Goal: Information Seeking & Learning: Learn about a topic

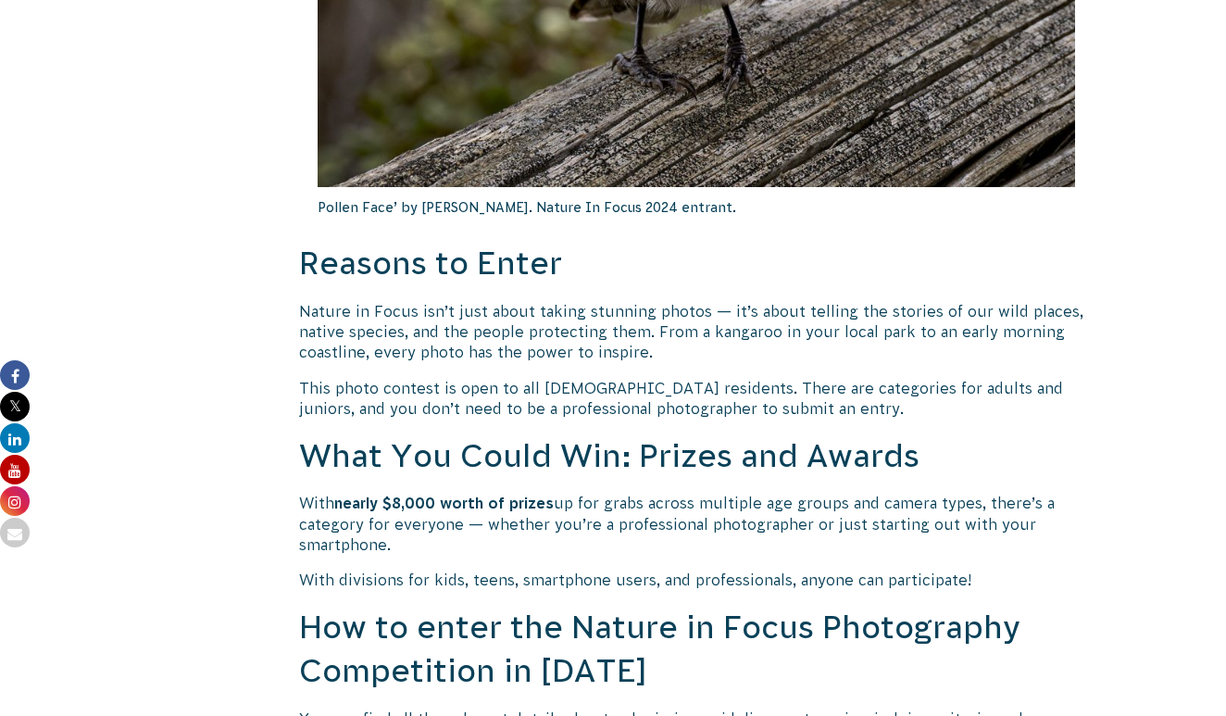
scroll to position [1099, 0]
click at [491, 354] on p "Nature in Focus isn’t just about taking stunning photos — it’s about telling th…" at bounding box center [696, 331] width 794 height 62
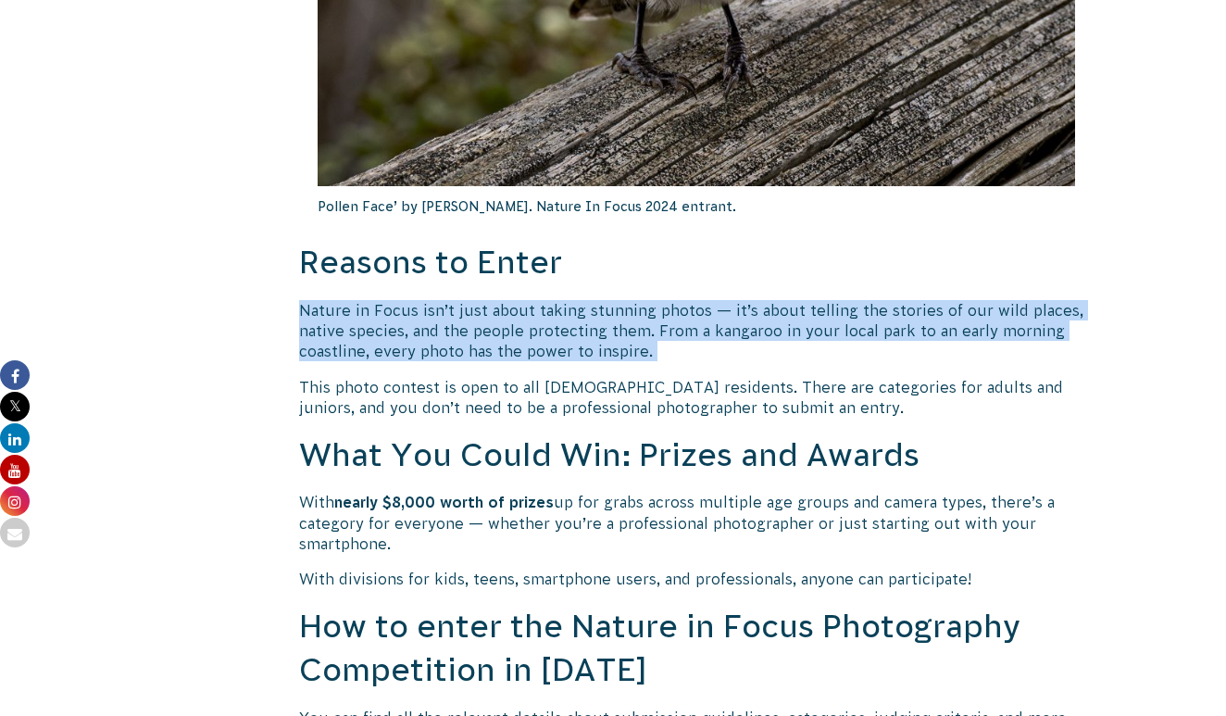
click at [491, 354] on p "Nature in Focus isn’t just about taking stunning photos — it’s about telling th…" at bounding box center [696, 331] width 794 height 62
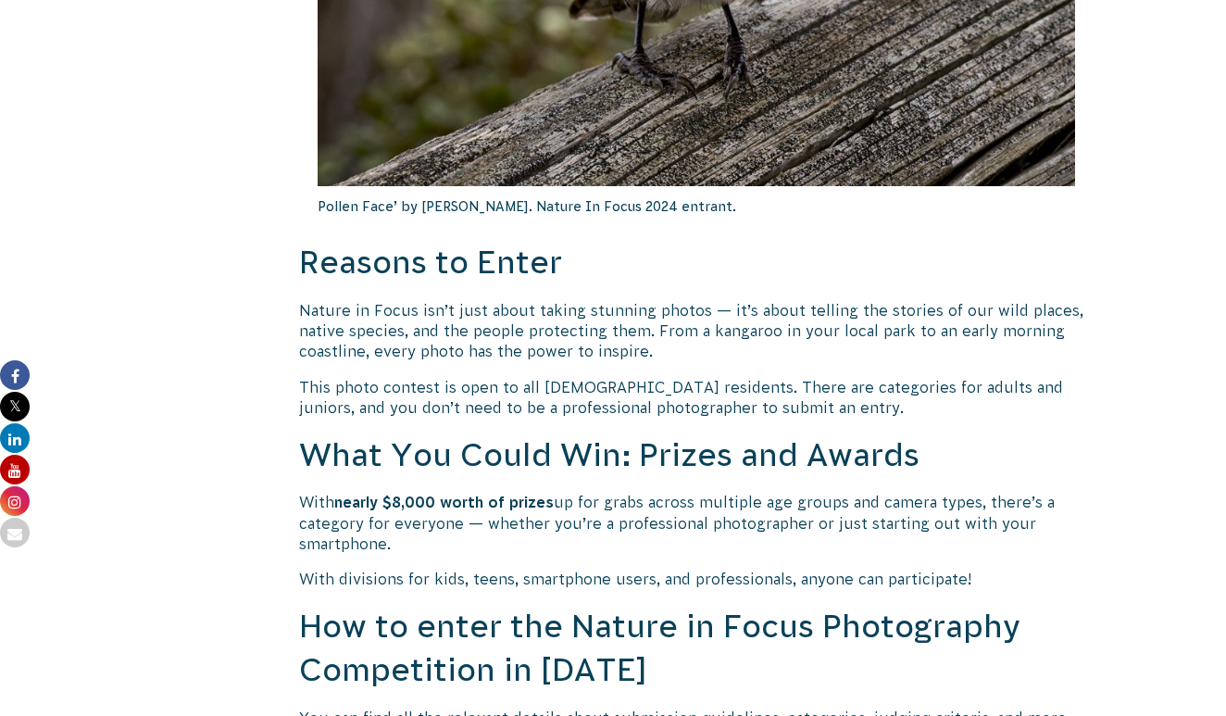
click at [485, 380] on p "This photo contest is open to all [DEMOGRAPHIC_DATA] residents. There are categ…" at bounding box center [696, 398] width 794 height 42
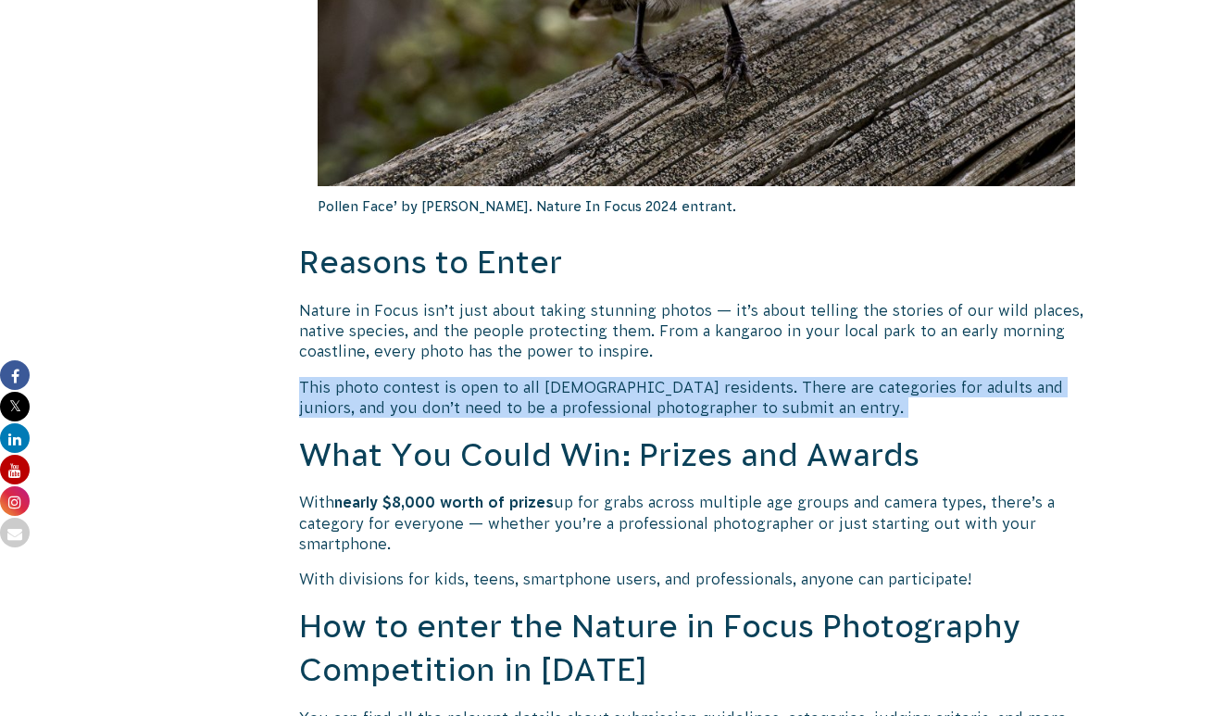
click at [485, 380] on p "This photo contest is open to all [DEMOGRAPHIC_DATA] residents. There are categ…" at bounding box center [696, 398] width 794 height 42
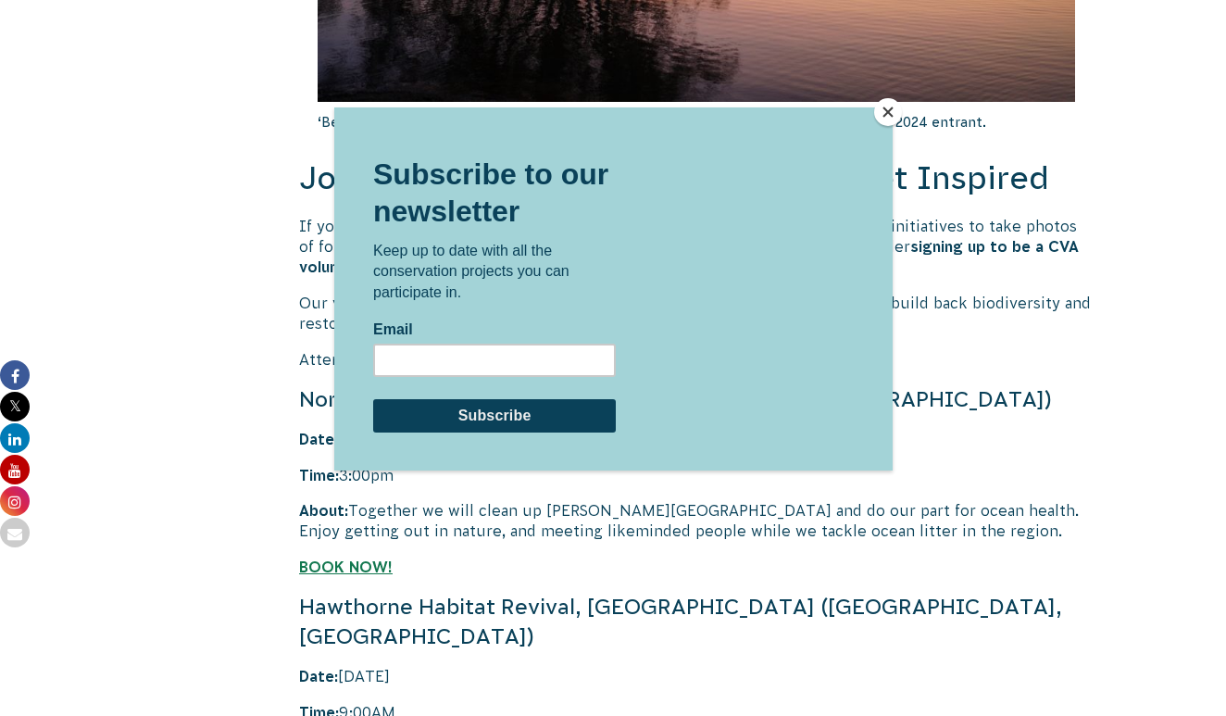
scroll to position [3713, 0]
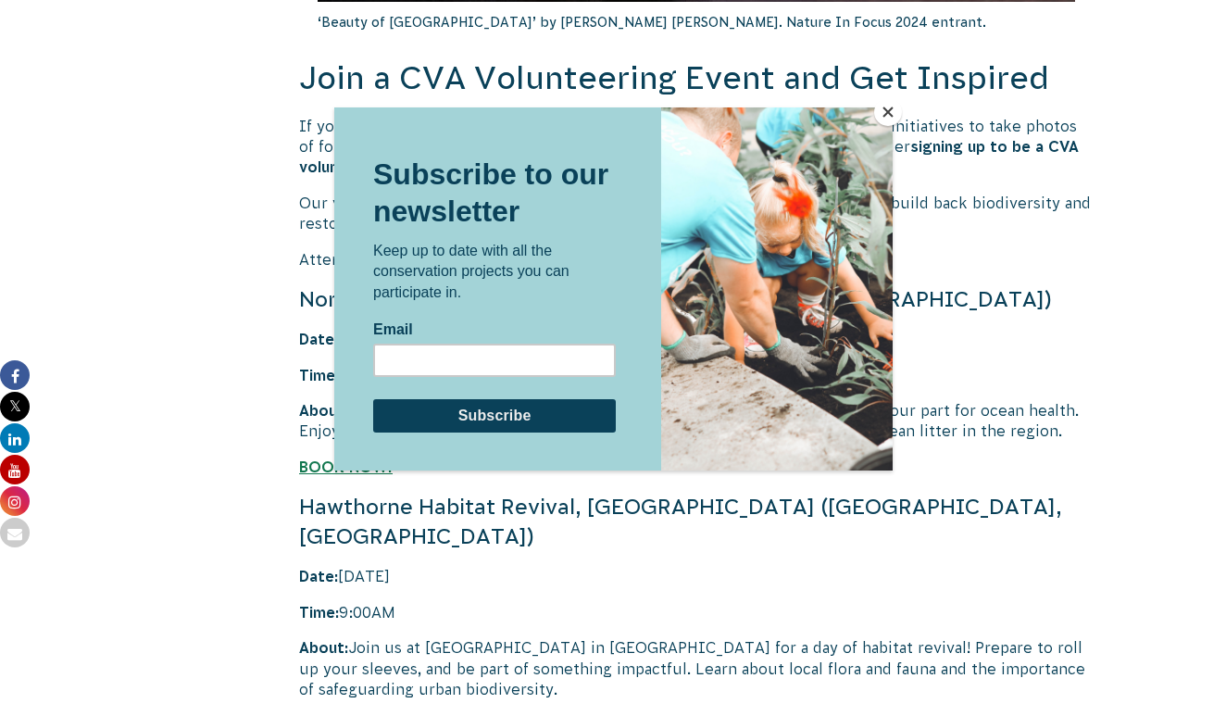
click at [887, 113] on button "Close" at bounding box center [888, 112] width 28 height 28
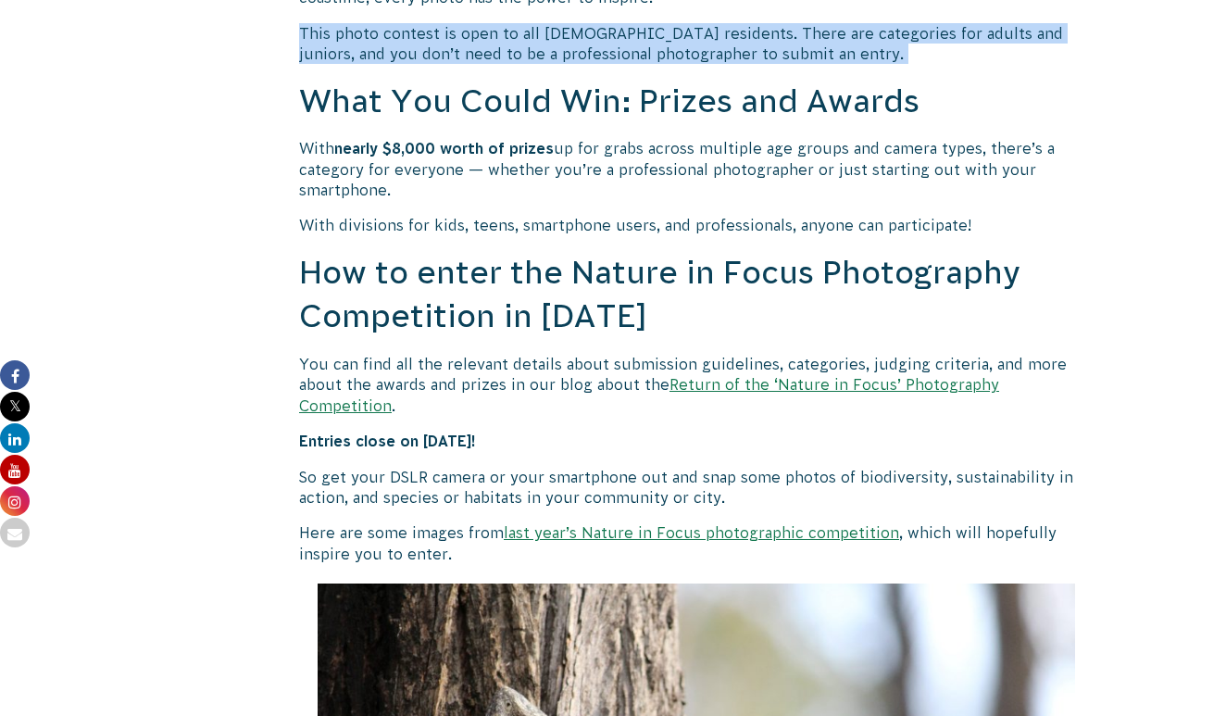
scroll to position [1412, 0]
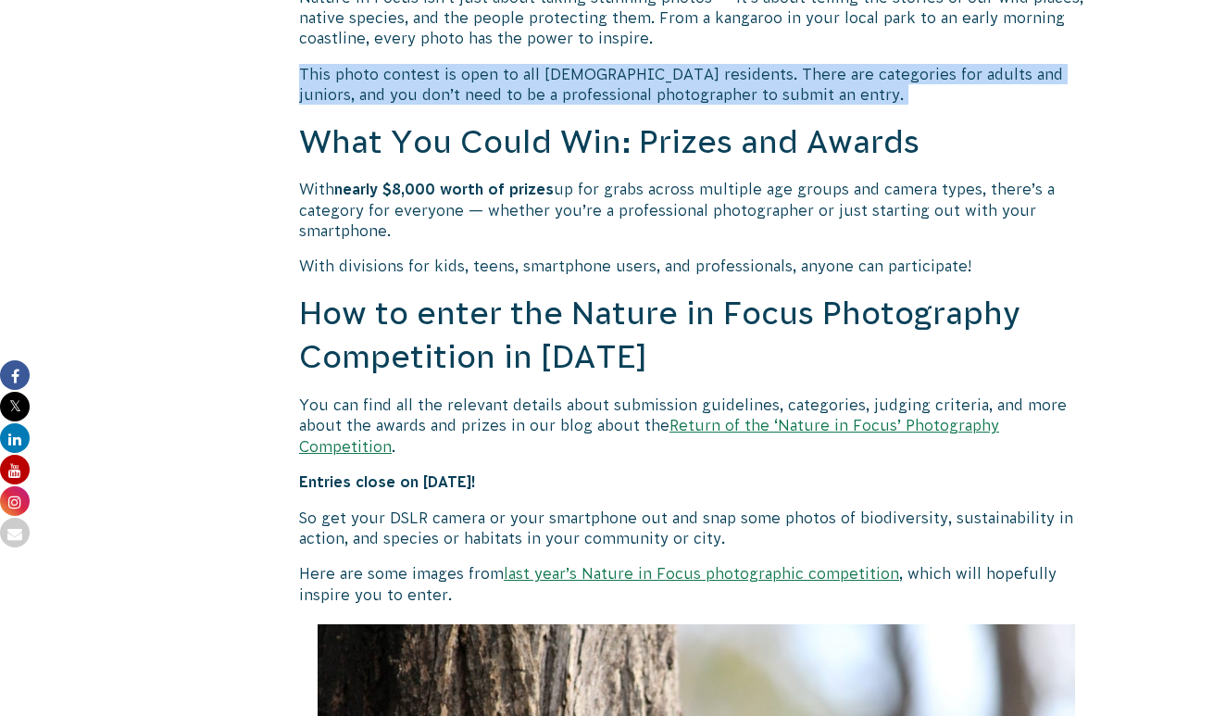
click at [727, 418] on link "Return of the ‘Nature in Focus’ Photography Competition" at bounding box center [649, 435] width 700 height 37
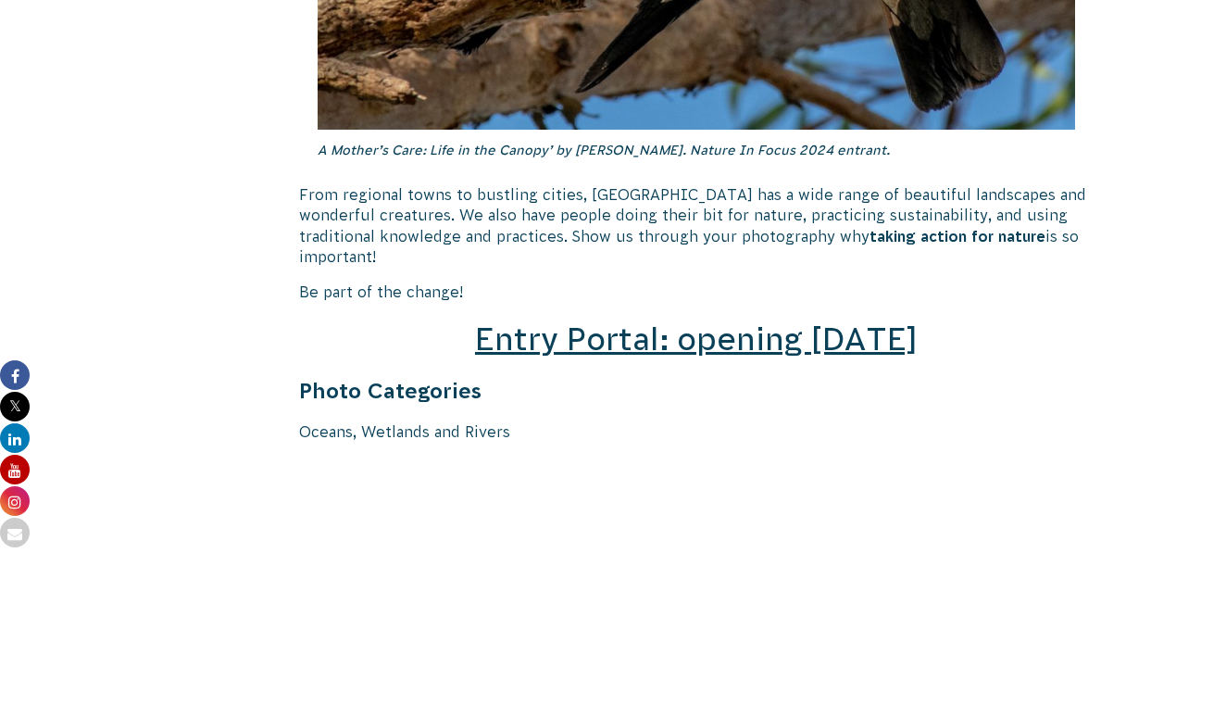
scroll to position [2552, 0]
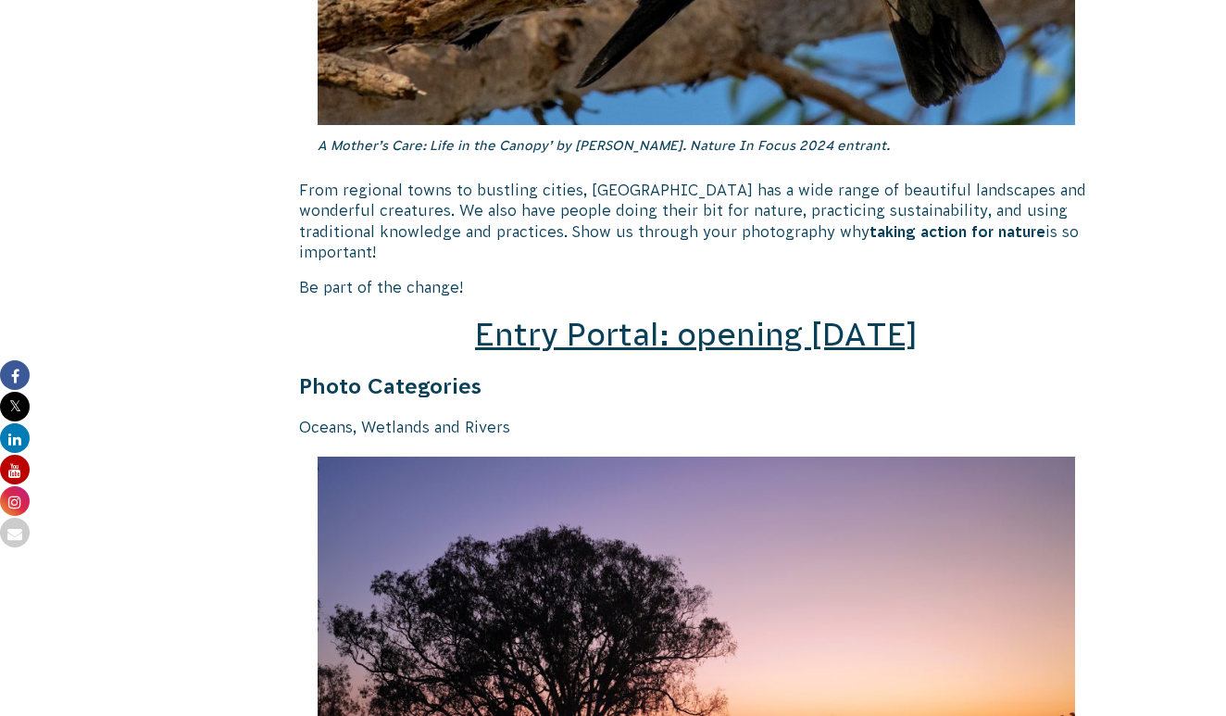
click at [783, 317] on span "Entry Portal: opening July 4" at bounding box center [696, 334] width 443 height 35
